Goal: Information Seeking & Learning: Learn about a topic

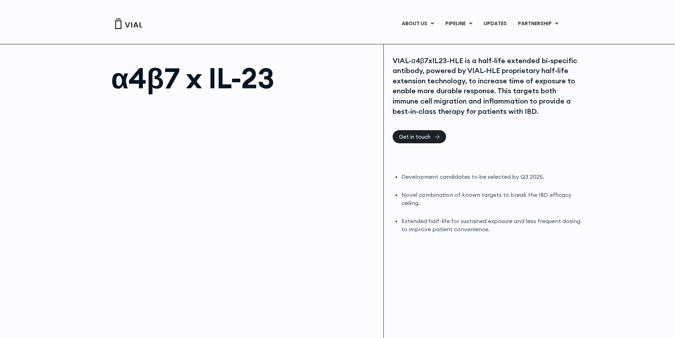
click at [518, 168] on div "VIAL-α4β7xIL23-HLE is a half-life extended bi-specific antibody, powered by VIA…" at bounding box center [488, 206] width 209 height 324
drag, startPoint x: 518, startPoint y: 168, endPoint x: 532, endPoint y: 193, distance: 28.2
click at [531, 189] on div "VIAL-α4β7xIL23-HLE is a half-life extended bi-specific antibody, powered by VIA…" at bounding box center [488, 206] width 209 height 324
click at [532, 194] on li "Novel combination of known targets to break the IBD efficacy ceiling." at bounding box center [492, 199] width 180 height 16
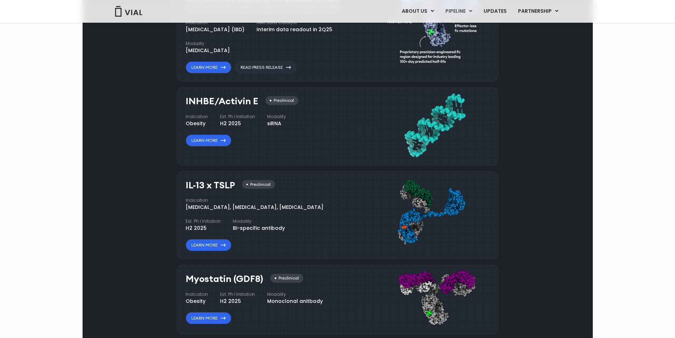
click at [298, 12] on div "VIAL-TL1A-HLE has started a phase 1 trial and remains on track to have an inter…" at bounding box center [268, 5] width 165 height 16
drag, startPoint x: 298, startPoint y: 68, endPoint x: 302, endPoint y: 77, distance: 9.4
click at [302, 12] on div "VIAL-TL1A-HLE has started a phase 1 trial and remains on track to have an inter…" at bounding box center [268, 5] width 165 height 16
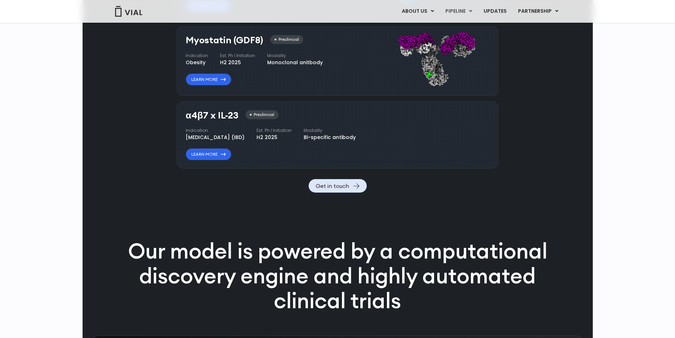
scroll to position [745, 0]
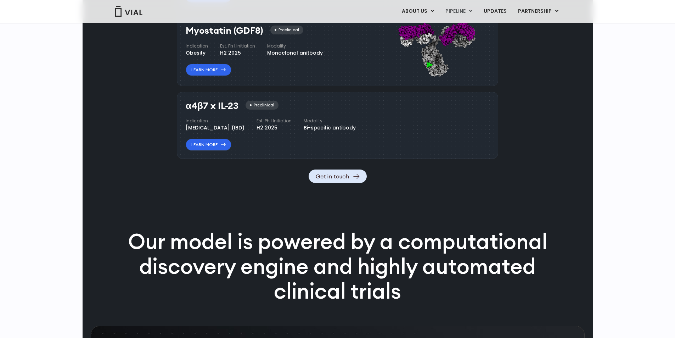
click at [287, 131] on div "H2 2025" at bounding box center [274, 127] width 35 height 7
drag, startPoint x: 287, startPoint y: 196, endPoint x: 313, endPoint y: 199, distance: 25.4
click at [292, 131] on div "H2 2025" at bounding box center [274, 127] width 35 height 7
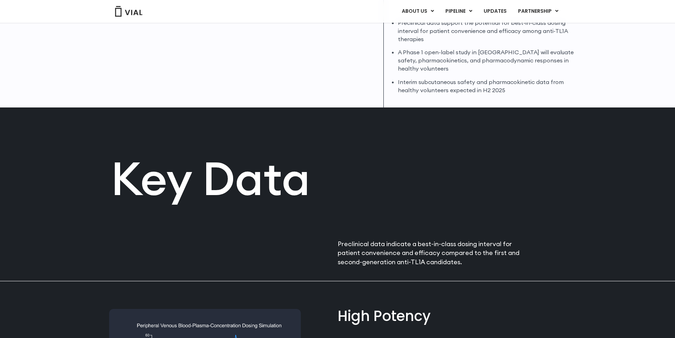
scroll to position [256, 0]
